Goal: Find contact information: Find contact information

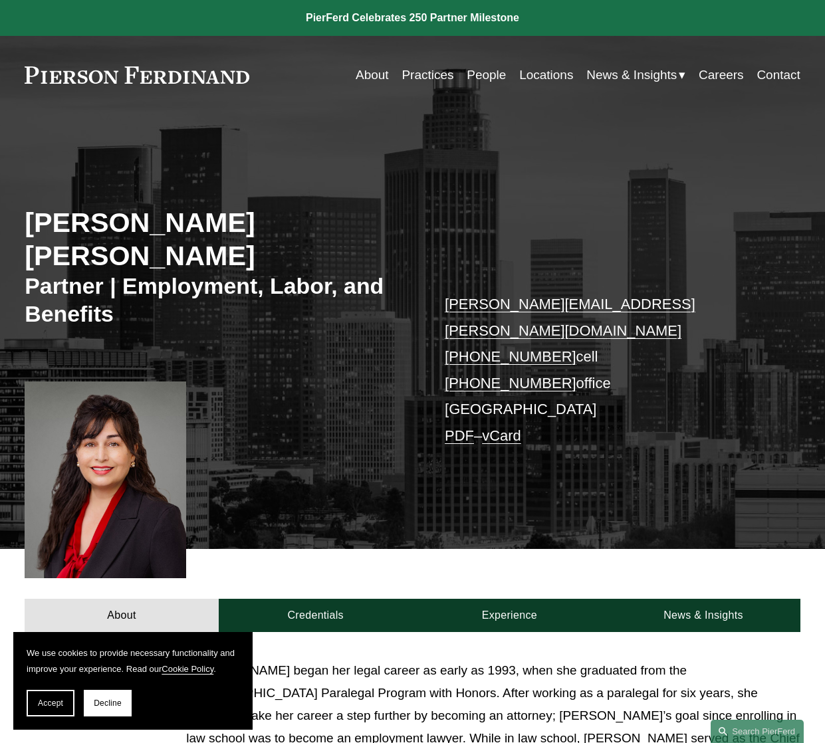
click at [492, 296] on link "[PERSON_NAME][EMAIL_ADDRESS][PERSON_NAME][DOMAIN_NAME]" at bounding box center [570, 317] width 250 height 43
click at [622, 296] on link "[PERSON_NAME][EMAIL_ADDRESS][PERSON_NAME][DOMAIN_NAME]" at bounding box center [570, 317] width 250 height 43
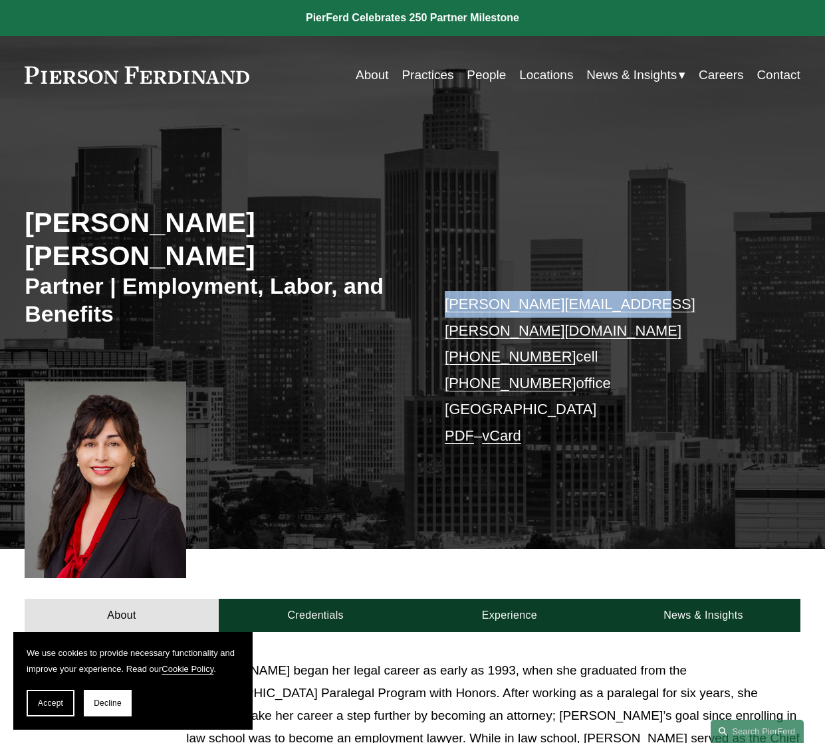
drag, startPoint x: 444, startPoint y: 261, endPoint x: 619, endPoint y: 267, distance: 174.9
click at [619, 267] on div "Adriana Cara Partner | Employment, Labor, and Benefits adriana.cara@pierferd.co…" at bounding box center [412, 344] width 825 height 409
drag, startPoint x: 619, startPoint y: 267, endPoint x: 610, endPoint y: 269, distance: 8.9
copy link "[PERSON_NAME][EMAIL_ADDRESS][PERSON_NAME][DOMAIN_NAME]"
